Goal: Information Seeking & Learning: Understand process/instructions

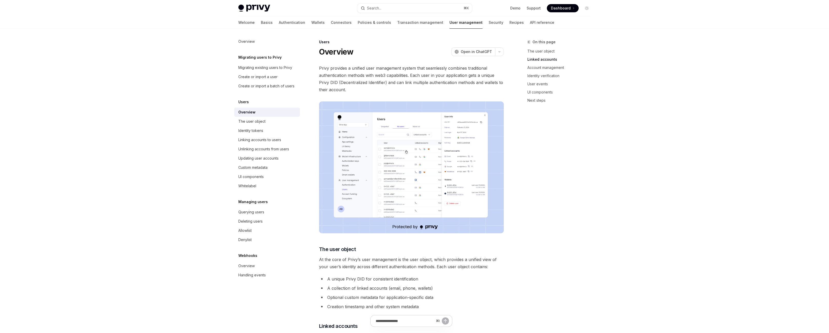
scroll to position [355, 0]
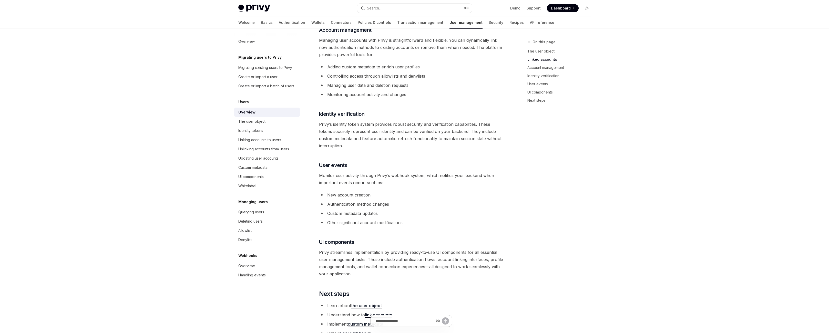
click at [735, 200] on div "Skip to main content Privy Docs home page Search... ⌘ K Demo Support Dashboard …" at bounding box center [414, 32] width 829 height 775
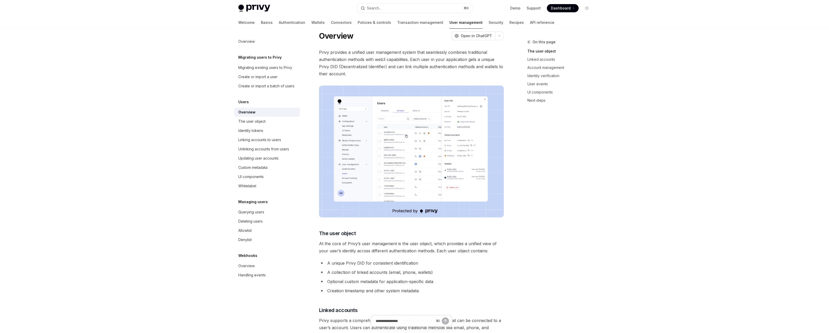
scroll to position [0, 0]
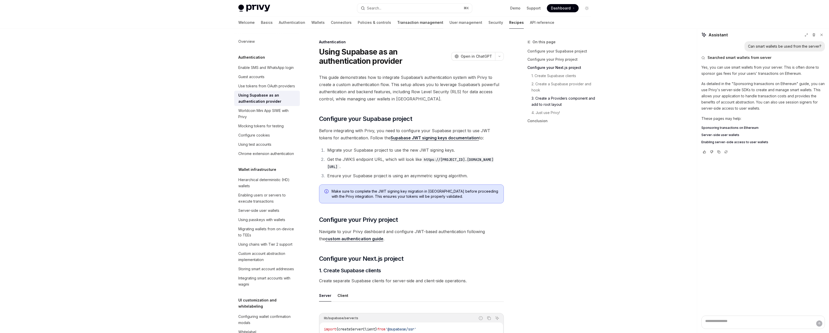
scroll to position [1497, 0]
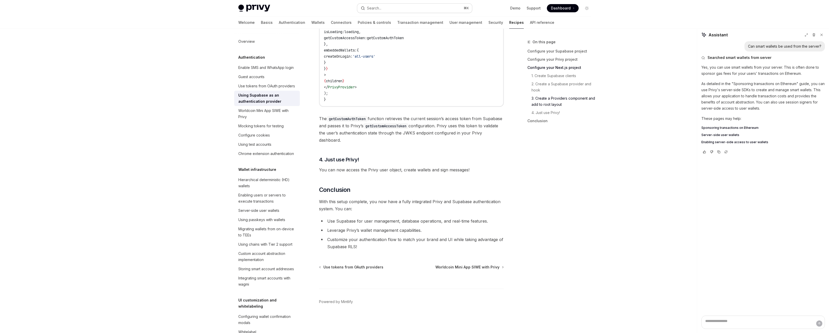
click at [371, 11] on div "Search..." at bounding box center [374, 8] width 14 height 6
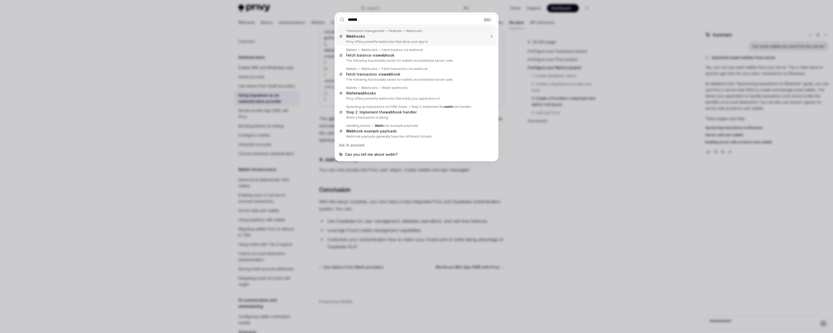
type input "*******"
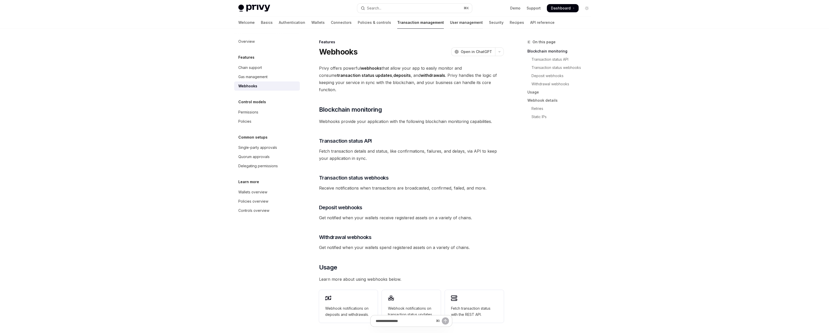
click at [450, 29] on link "User management" at bounding box center [466, 22] width 33 height 12
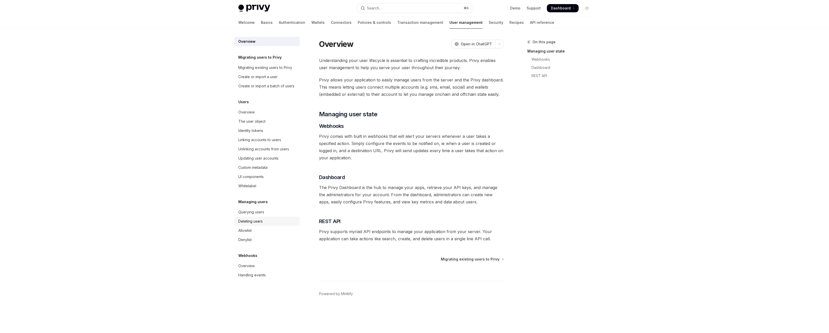
scroll to position [66, 0]
click at [234, 217] on link "Querying users" at bounding box center [267, 212] width 66 height 9
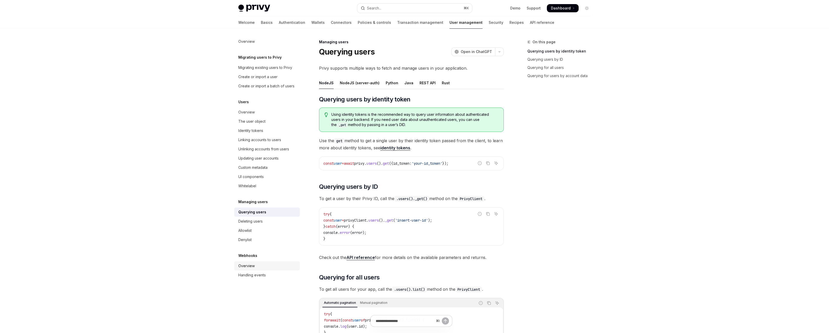
click at [234, 271] on link "Overview" at bounding box center [267, 265] width 66 height 9
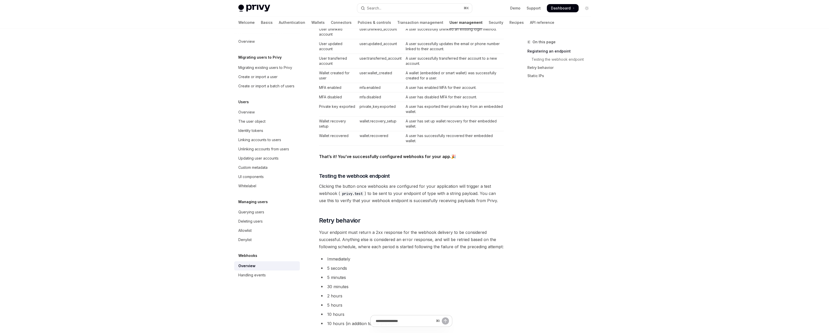
scroll to position [404, 0]
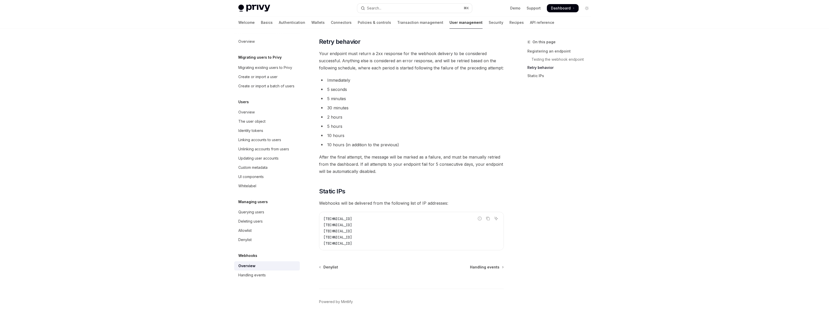
scroll to position [778, 0]
click at [238, 278] on div "Handling events" at bounding box center [251, 275] width 27 height 6
type textarea "*"
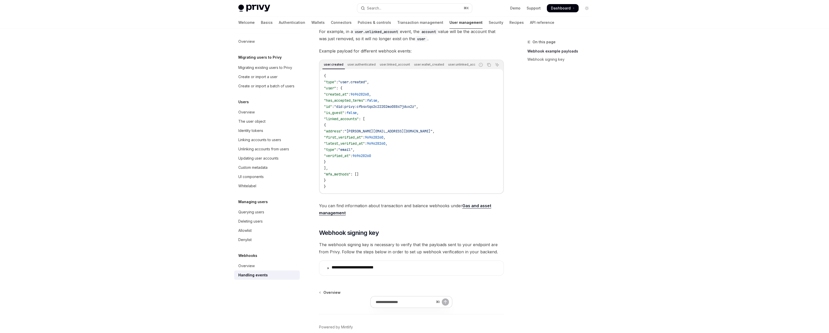
scroll to position [110, 0]
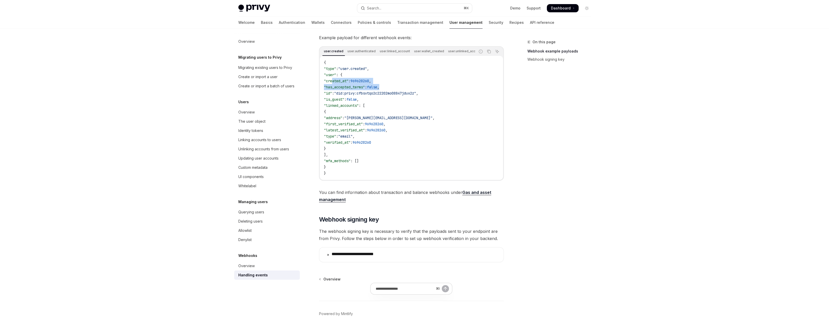
drag, startPoint x: 312, startPoint y: 130, endPoint x: 410, endPoint y: 135, distance: 98.3
click at [410, 135] on code "{ "type" : "user.created" , "user" : { "created_at" : 969628260 , "has_accepted…" at bounding box center [411, 117] width 175 height 117
drag, startPoint x: 410, startPoint y: 135, endPoint x: 396, endPoint y: 139, distance: 14.5
click at [409, 136] on code "{ "type" : "user.created" , "user" : { "created_at" : 969628260 , "has_accepted…" at bounding box center [411, 117] width 175 height 117
drag, startPoint x: 325, startPoint y: 159, endPoint x: 389, endPoint y: 160, distance: 64.1
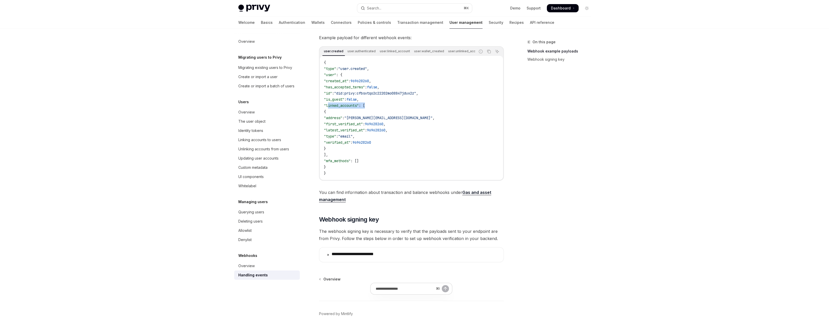
click at [389, 160] on code "{ "type" : "user.created" , "user" : { "created_at" : 969628260 , "has_accepted…" at bounding box center [411, 117] width 175 height 117
drag, startPoint x: 389, startPoint y: 160, endPoint x: 385, endPoint y: 161, distance: 4.0
click at [389, 160] on code "{ "type" : "user.created" , "user" : { "created_at" : 969628260 , "has_accepted…" at bounding box center [411, 117] width 175 height 117
drag, startPoint x: 317, startPoint y: 170, endPoint x: 363, endPoint y: 216, distance: 64.9
click at [363, 176] on code "{ "type" : "user.created" , "user" : { "created_at" : 969628260 , "has_accepted…" at bounding box center [411, 117] width 175 height 117
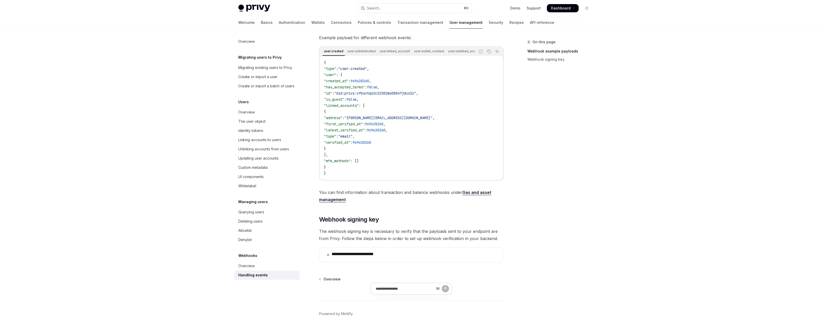
click at [363, 176] on code "{ "type" : "user.created" , "user" : { "created_at" : 969628260 , "has_accepted…" at bounding box center [411, 117] width 175 height 117
click at [324, 108] on span ""linked_accounts"" at bounding box center [341, 105] width 35 height 5
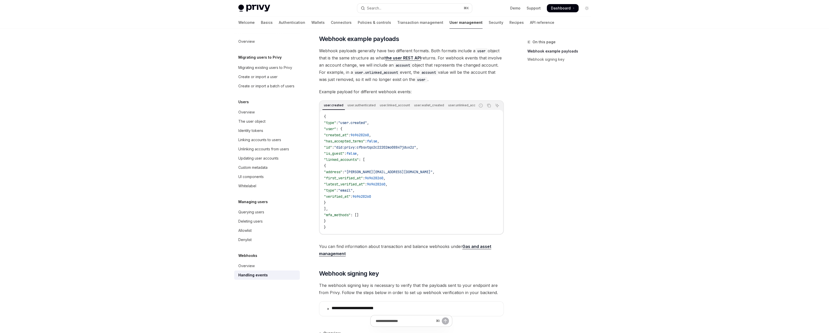
scroll to position [57, 0]
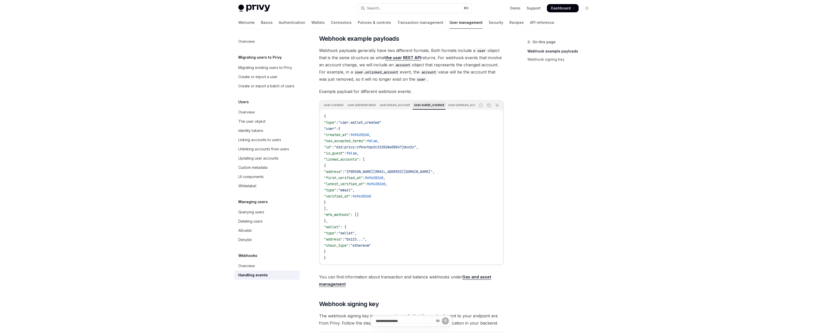
click at [425, 108] on div "user.wallet_created" at bounding box center [429, 105] width 33 height 6
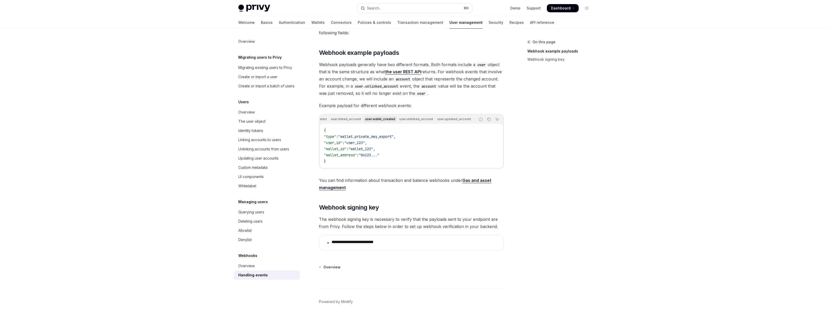
scroll to position [0, 0]
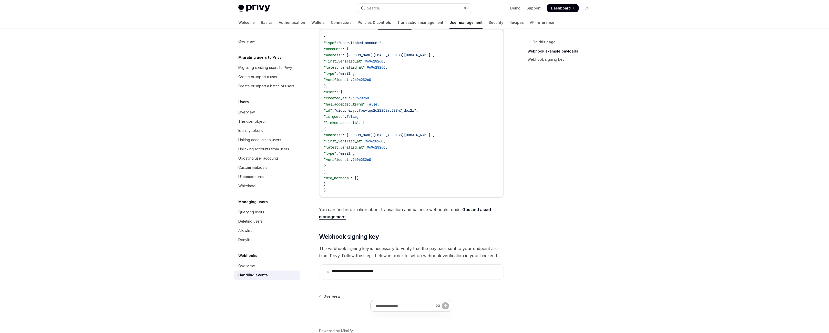
click at [352, 98] on code "{ "type" : "user.linked_account" , "account" : { "address" : "bilbo@privy.io" ,…" at bounding box center [411, 114] width 175 height 160
click at [352, 97] on code "{ "type" : "user.linked_account" , "account" : { "address" : "bilbo@privy.io" ,…" at bounding box center [411, 114] width 175 height 160
click at [383, 64] on span "969628260" at bounding box center [374, 61] width 18 height 5
drag, startPoint x: 306, startPoint y: 96, endPoint x: 444, endPoint y: 144, distance: 146.6
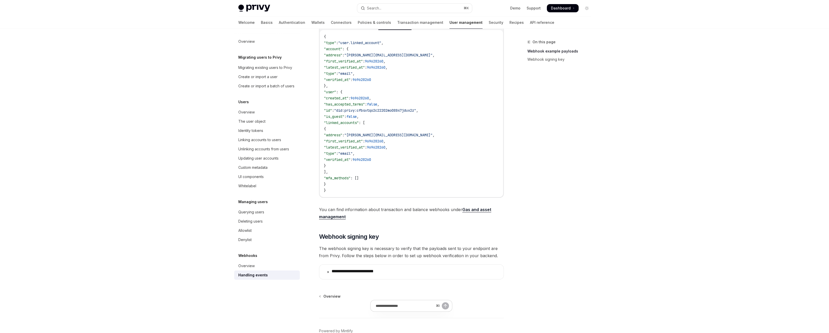
click at [444, 144] on code "{ "type" : "user.linked_account" , "account" : { "address" : "bilbo@privy.io" ,…" at bounding box center [411, 114] width 175 height 160
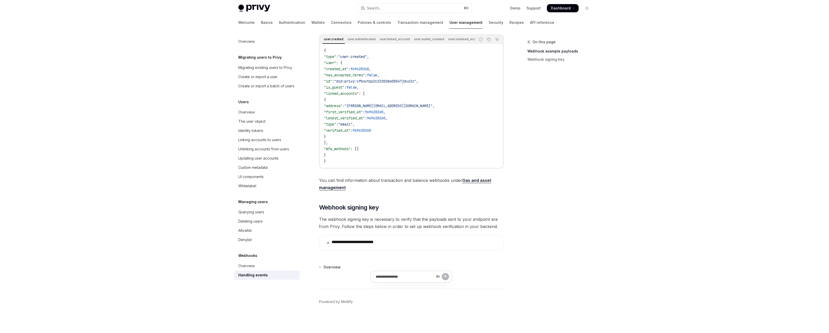
scroll to position [123, 0]
click at [719, 139] on div "Skip to main content Privy Docs home page Search... ⌘ K Demo Support Dashboard …" at bounding box center [414, 105] width 829 height 456
click at [357, 96] on span ""linked_accounts"" at bounding box center [341, 93] width 35 height 5
drag, startPoint x: 312, startPoint y: 149, endPoint x: 464, endPoint y: 211, distance: 163.5
click at [464, 164] on code "{ "type" : "user.created" , "user" : { "created_at" : 969628260 , "has_accepted…" at bounding box center [411, 105] width 175 height 117
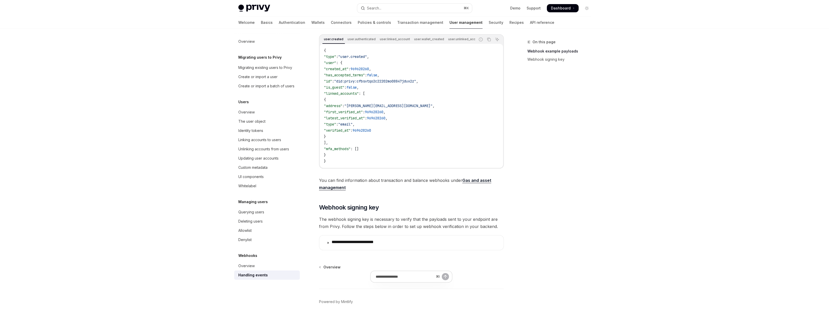
click at [439, 164] on code "{ "type" : "user.created" , "user" : { "created_at" : 969628260 , "has_accepted…" at bounding box center [411, 105] width 175 height 117
drag, startPoint x: 407, startPoint y: 206, endPoint x: 312, endPoint y: 146, distance: 112.0
click at [324, 146] on code "{ "type" : "user.created" , "user" : { "created_at" : 969628260 , "has_accepted…" at bounding box center [411, 105] width 175 height 117
click at [324, 96] on span ""linked_accounts"" at bounding box center [341, 93] width 35 height 5
drag, startPoint x: 311, startPoint y: 148, endPoint x: 427, endPoint y: 211, distance: 132.0
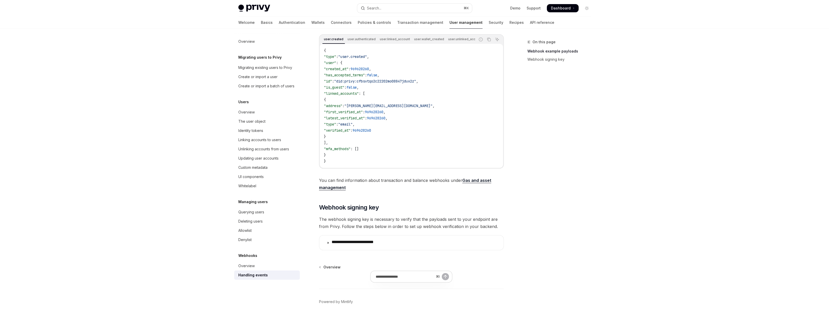
click at [427, 164] on code "{ "type" : "user.created" , "user" : { "created_at" : 969628260 , "has_accepted…" at bounding box center [411, 105] width 175 height 117
drag, startPoint x: 424, startPoint y: 210, endPoint x: 313, endPoint y: 148, distance: 126.6
click at [324, 148] on code "{ "type" : "user.created" , "user" : { "created_at" : 969628260 , "has_accepted…" at bounding box center [411, 105] width 175 height 117
click at [324, 96] on span ""linked_accounts"" at bounding box center [341, 93] width 35 height 5
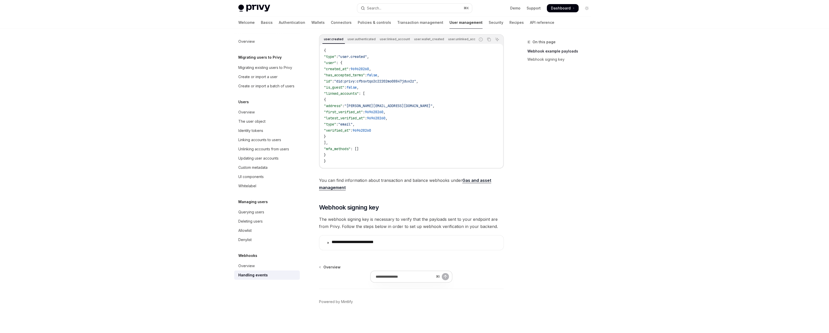
drag, startPoint x: 313, startPoint y: 149, endPoint x: 397, endPoint y: 207, distance: 102.0
click at [397, 164] on code "{ "type" : "user.created" , "user" : { "created_at" : 969628260 , "has_accepted…" at bounding box center [411, 105] width 175 height 117
